Goal: Navigation & Orientation: Find specific page/section

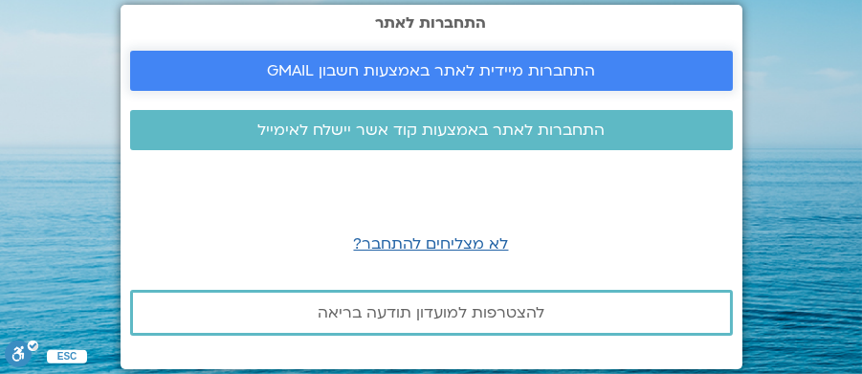
click at [459, 67] on span "התחברות מיידית לאתר באמצעות חשבון GMAIL" at bounding box center [431, 70] width 328 height 17
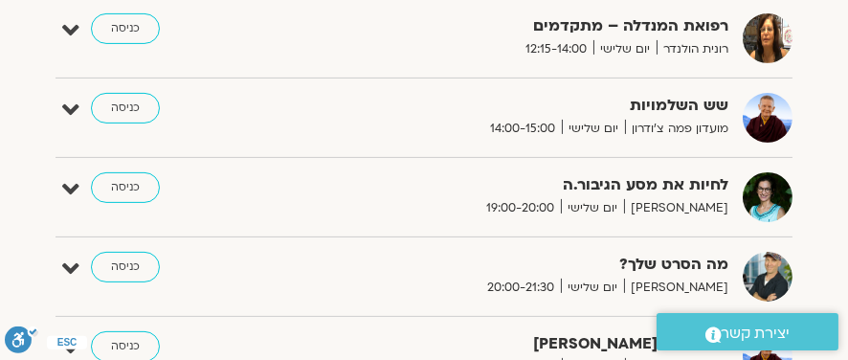
scroll to position [957, 0]
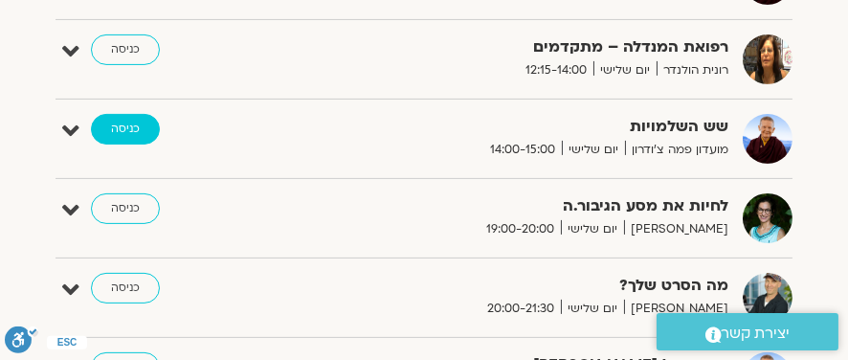
click at [118, 124] on link "כניסה" at bounding box center [125, 129] width 69 height 31
